Goal: Navigation & Orientation: Find specific page/section

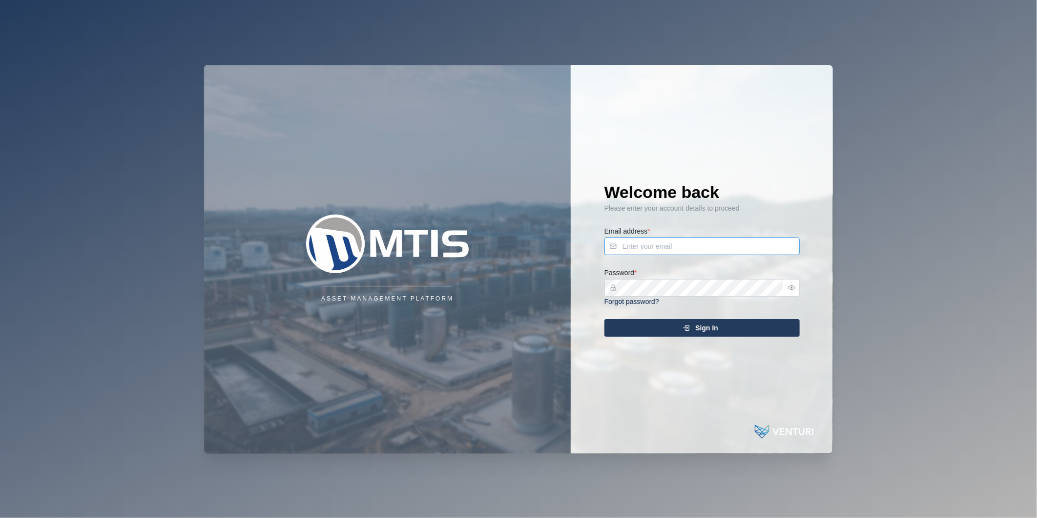
type input "[PERSON_NAME][EMAIL_ADDRESS][DOMAIN_NAME]"
click at [776, 329] on div "Sign In" at bounding box center [701, 327] width 180 height 17
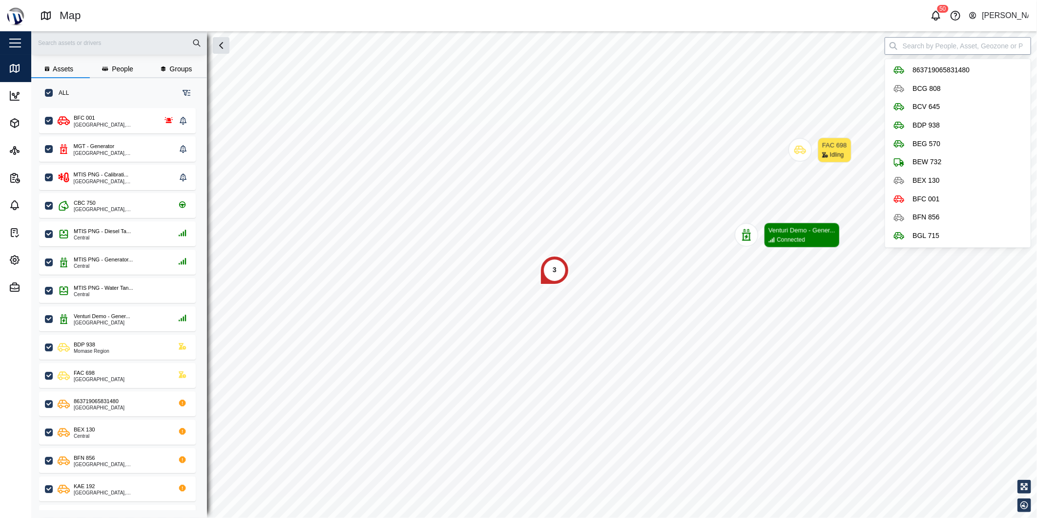
click at [956, 45] on input "search" at bounding box center [958, 46] width 147 height 18
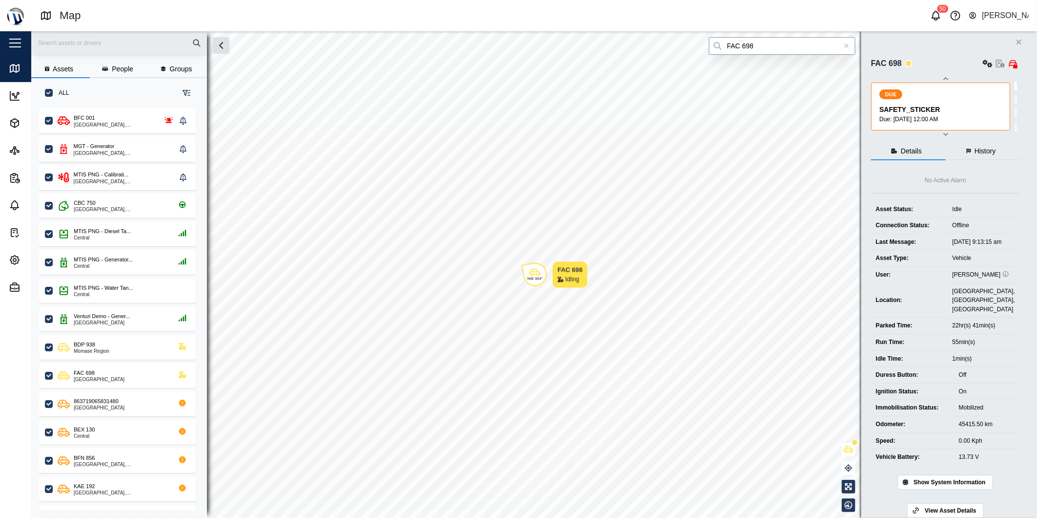
type input "FAC 698"
click at [847, 48] on icon at bounding box center [846, 45] width 5 height 7
